Goal: Task Accomplishment & Management: Manage account settings

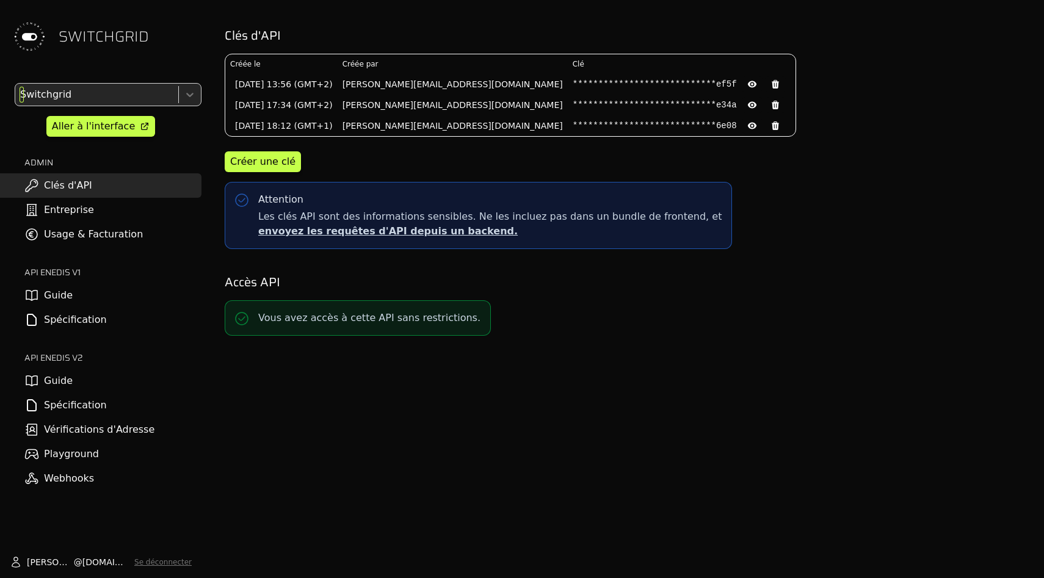
click at [83, 100] on div at bounding box center [96, 94] width 156 height 17
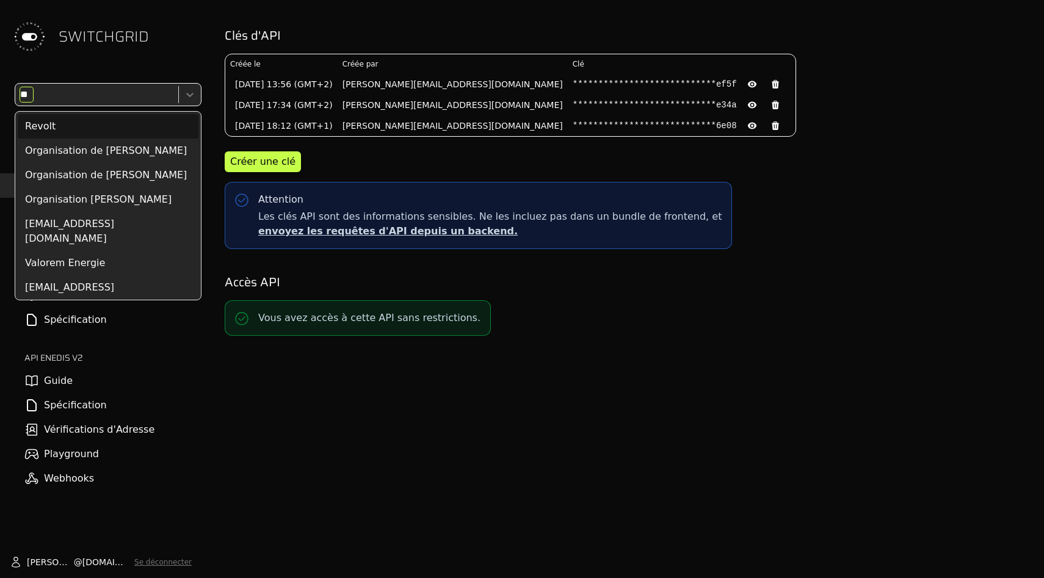
type input "***"
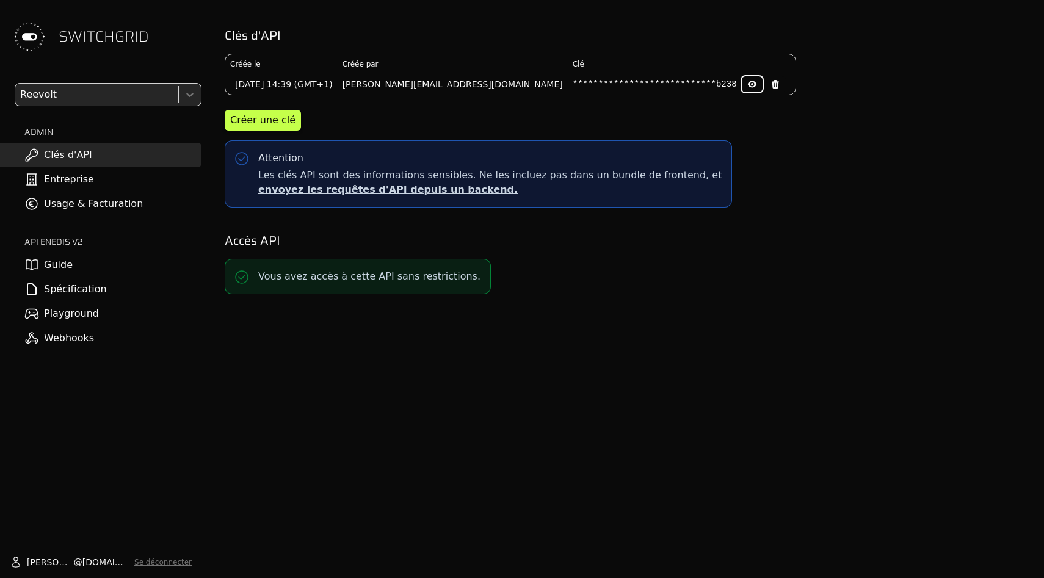
click at [747, 87] on icon at bounding box center [751, 84] width 9 height 7
click at [573, 87] on pre "9869079dd14a26b048d64bb3361db238" at bounding box center [655, 84] width 164 height 12
copy pre "9869079dd14a26b048d64bb3361db238"
click at [573, 87] on pre "9869079dd14a26b048d64bb3361db238" at bounding box center [655, 84] width 164 height 12
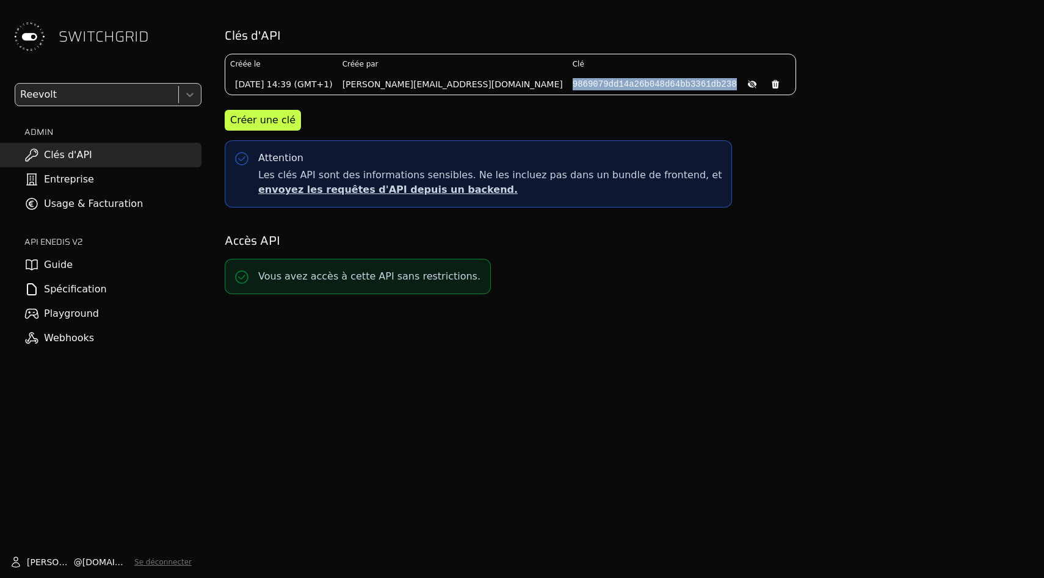
click at [573, 87] on pre "9869079dd14a26b048d64bb3361db238" at bounding box center [655, 84] width 164 height 12
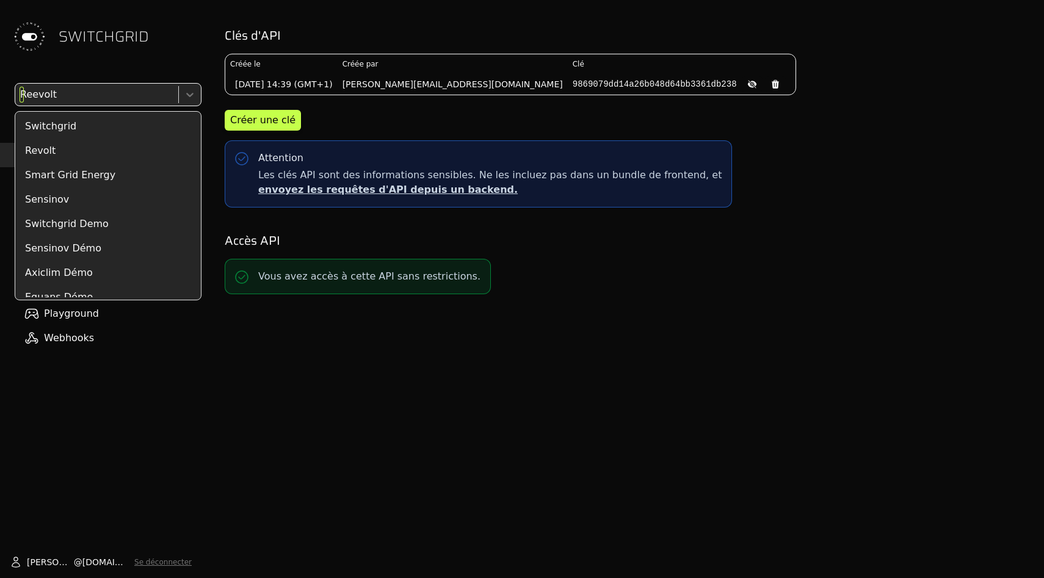
scroll to position [1754, 0]
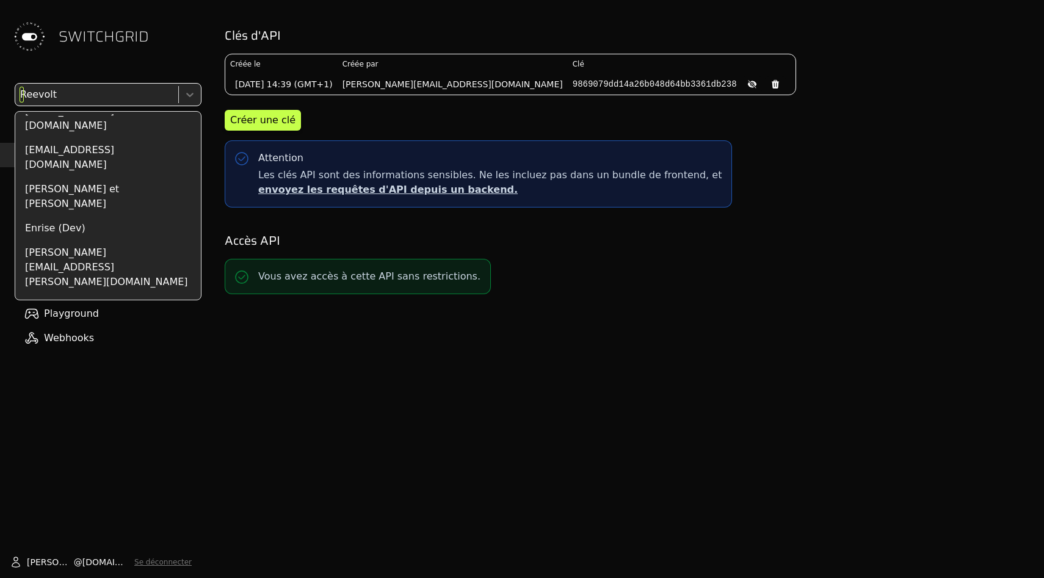
drag, startPoint x: 98, startPoint y: 91, endPoint x: 748, endPoint y: 167, distance: 654.0
click at [748, 167] on div "SWITCHGRID Reevolt selected, 79 of 227. 227 results available. Use Up and Down …" at bounding box center [522, 289] width 1044 height 578
click at [748, 167] on div "Clés d'API Créée le Créée par Clé [DATE] 14:39 (GMT+1) [PERSON_NAME][EMAIL_ADDR…" at bounding box center [625, 117] width 817 height 195
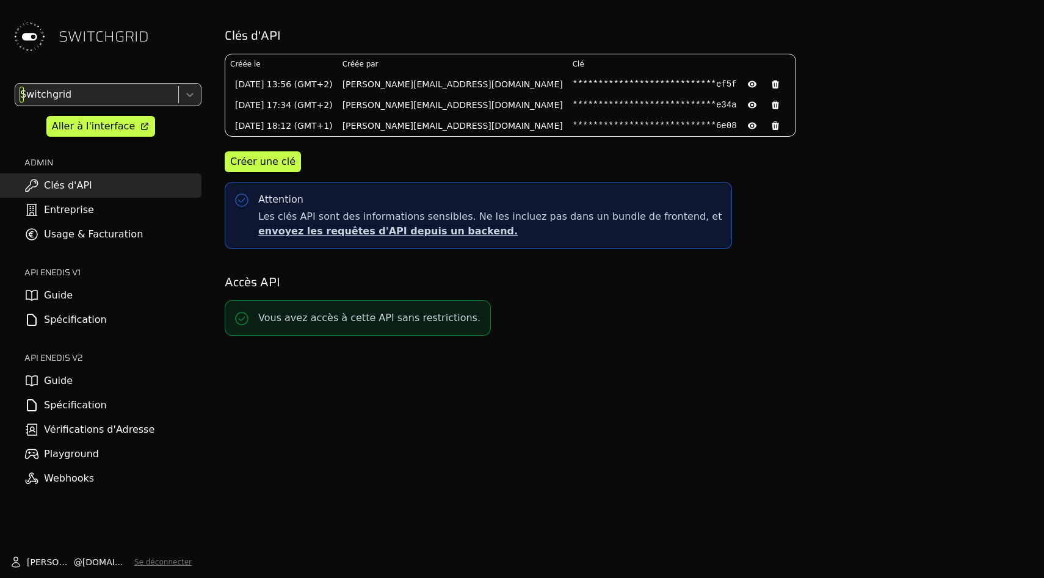
click at [132, 99] on div at bounding box center [96, 94] width 156 height 17
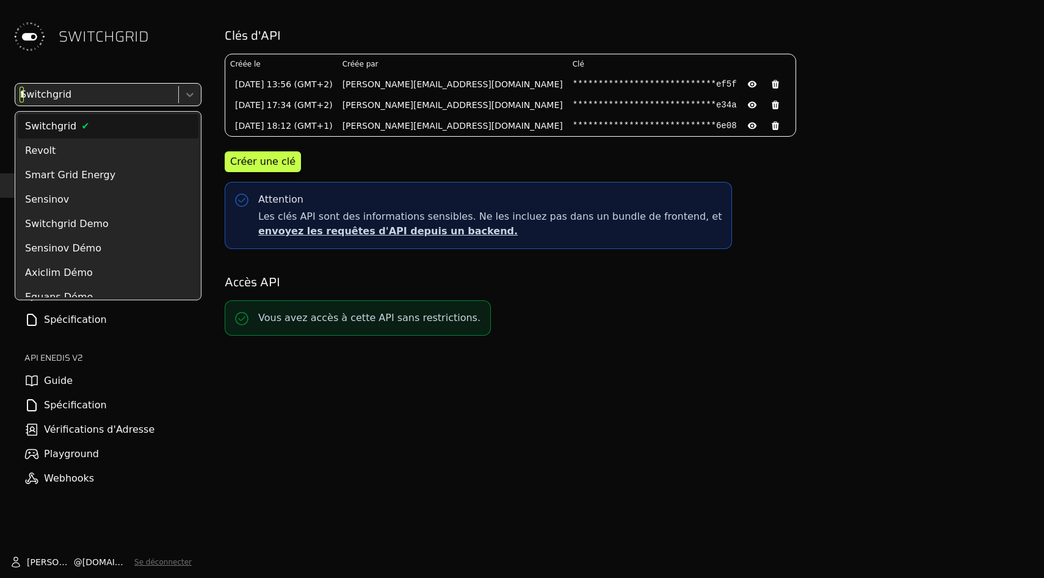
type input "***"
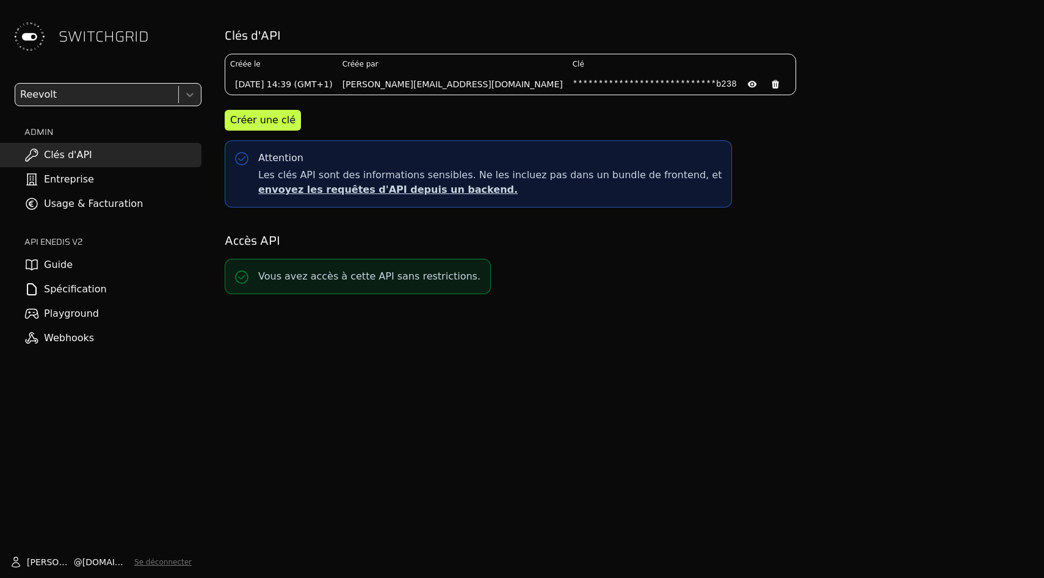
click at [128, 195] on link "Usage & Facturation" at bounding box center [100, 204] width 201 height 24
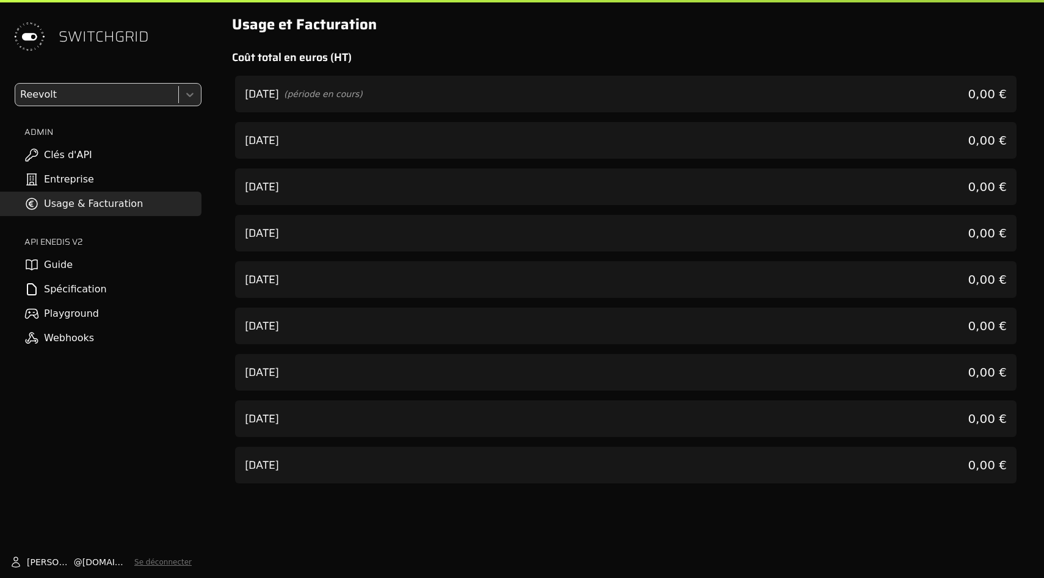
click at [128, 180] on link "Entreprise" at bounding box center [100, 179] width 201 height 24
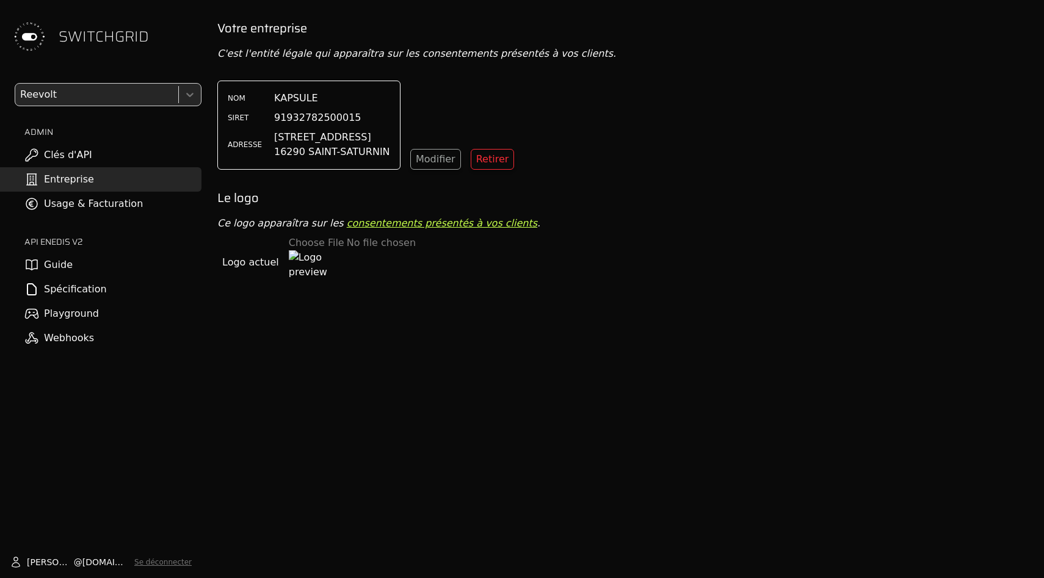
click at [127, 158] on link "Clés d'API" at bounding box center [100, 155] width 201 height 24
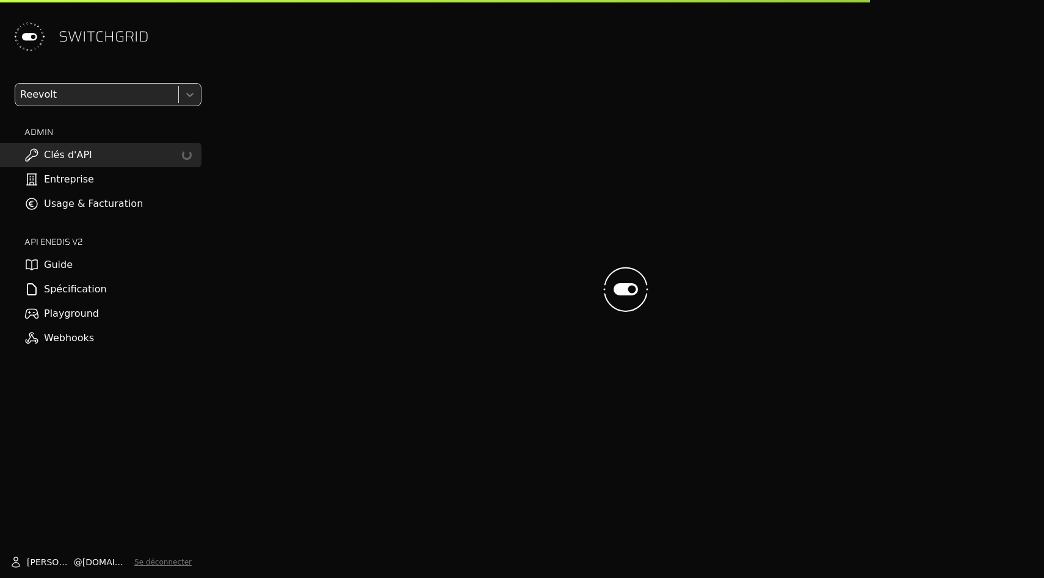
click at [127, 180] on link "Entreprise" at bounding box center [100, 179] width 201 height 24
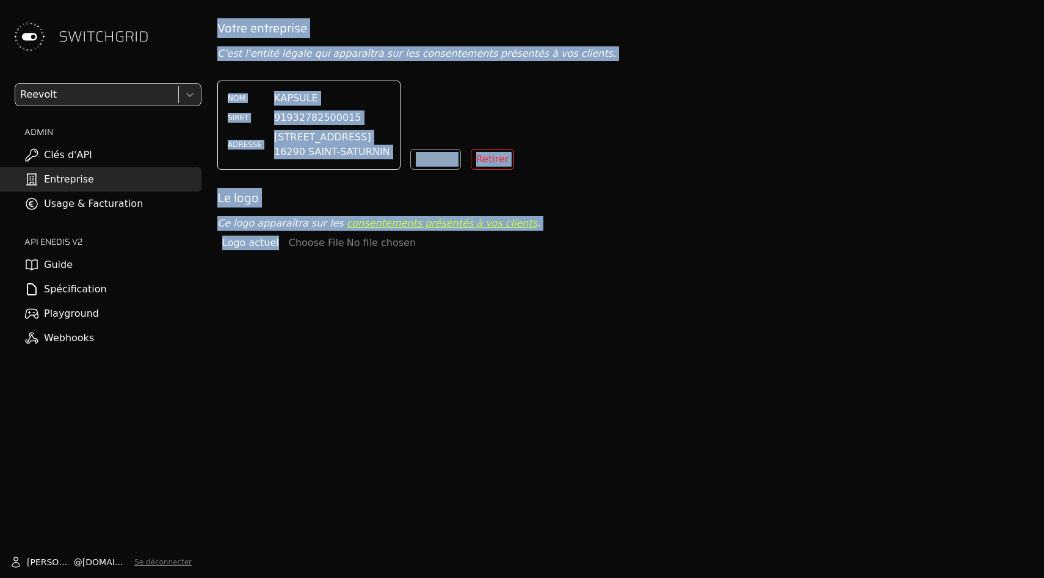
drag, startPoint x: 319, startPoint y: 289, endPoint x: 212, endPoint y: -18, distance: 325.5
click at [212, 0] on html "SWITCHGRID Reevolt ADMIN Clés d'API Entreprise Usage & Facturation API ENEDIS v…" at bounding box center [522, 289] width 1044 height 578
click at [300, 350] on div "Votre entreprise C'est l'entité légale qui apparaîtra sur les consentements pré…" at bounding box center [626, 309] width 836 height 578
drag, startPoint x: 300, startPoint y: 350, endPoint x: 267, endPoint y: 10, distance: 341.0
click at [267, 10] on div "SWITCHGRID Reevolt ADMIN Clés d'API Entreprise Usage & Facturation API ENEDIS v…" at bounding box center [522, 289] width 1044 height 578
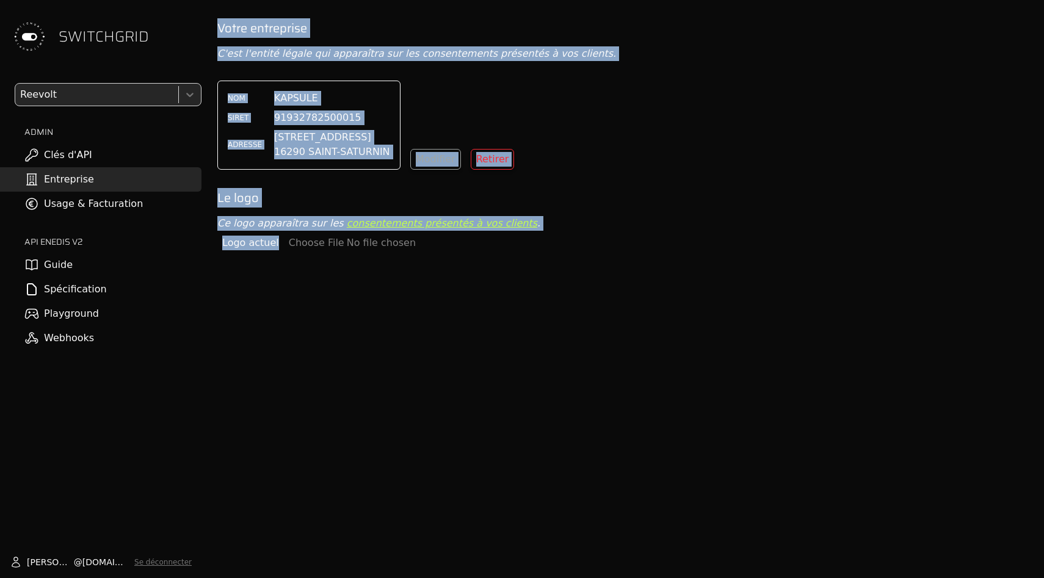
click at [267, 10] on div "SWITCHGRID Reevolt ADMIN Clés d'API Entreprise Usage & Facturation API ENEDIS v…" at bounding box center [522, 289] width 1044 height 578
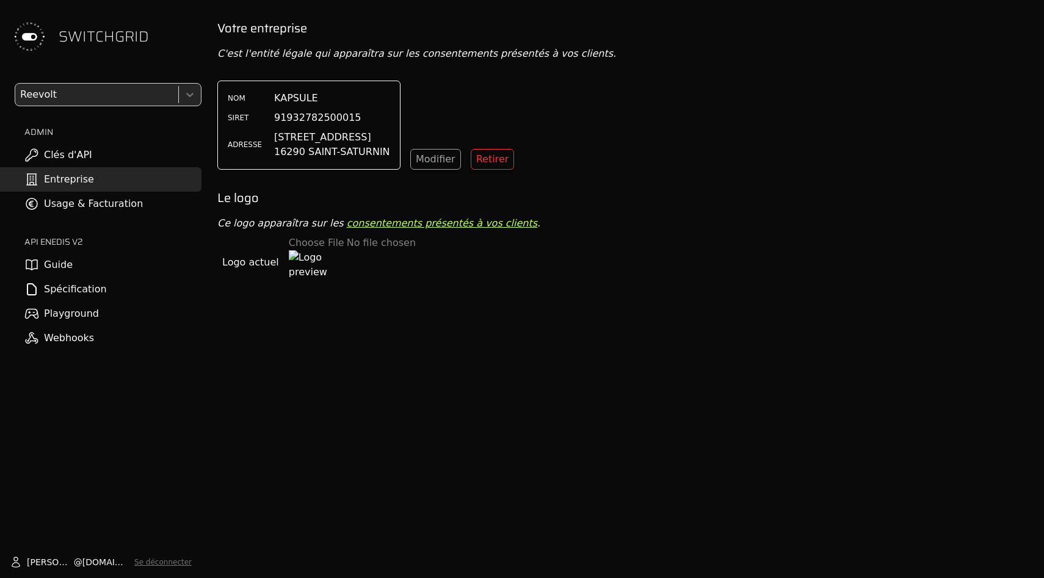
click at [299, 267] on img at bounding box center [308, 269] width 39 height 39
click at [355, 347] on div "Votre entreprise C'est l'entité légale qui apparaîtra sur les consentements pré…" at bounding box center [626, 309] width 836 height 578
